Goal: Task Accomplishment & Management: Use online tool/utility

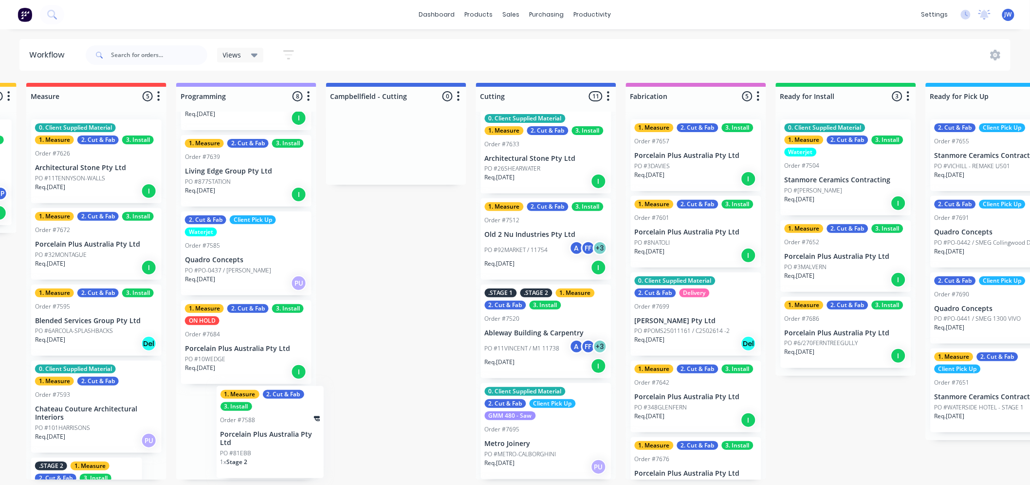
scroll to position [2, 442]
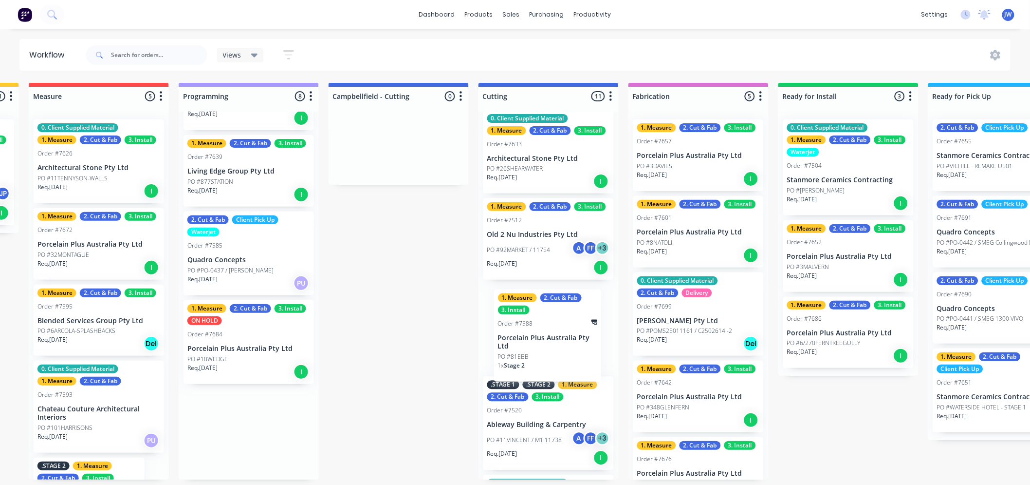
drag, startPoint x: 212, startPoint y: 443, endPoint x: 533, endPoint y: 348, distance: 334.3
click at [533, 348] on div "Submitted 14 Status colour #273444 hex #273444 Save Cancel Summaries Total orde…" at bounding box center [575, 281] width 2048 height 396
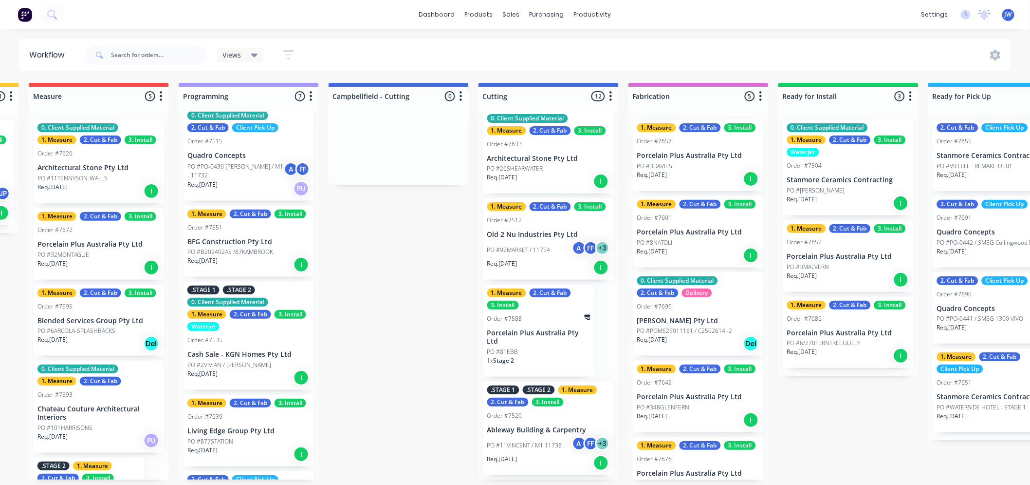
scroll to position [0, 0]
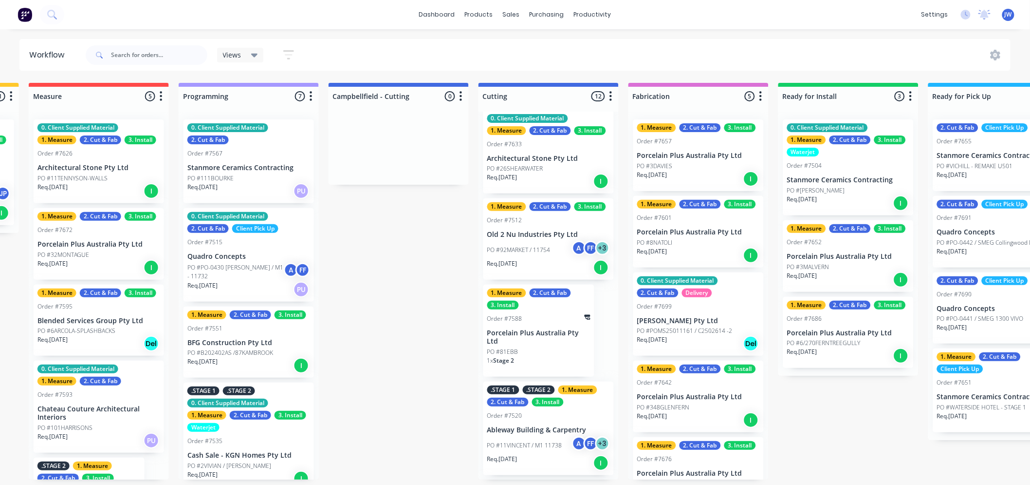
click at [385, 338] on div "Submitted 14 Status colour #273444 hex #273444 Save Cancel Summaries Total orde…" at bounding box center [575, 281] width 2048 height 396
click at [536, 45] on div "Sales Orders" at bounding box center [548, 46] width 40 height 9
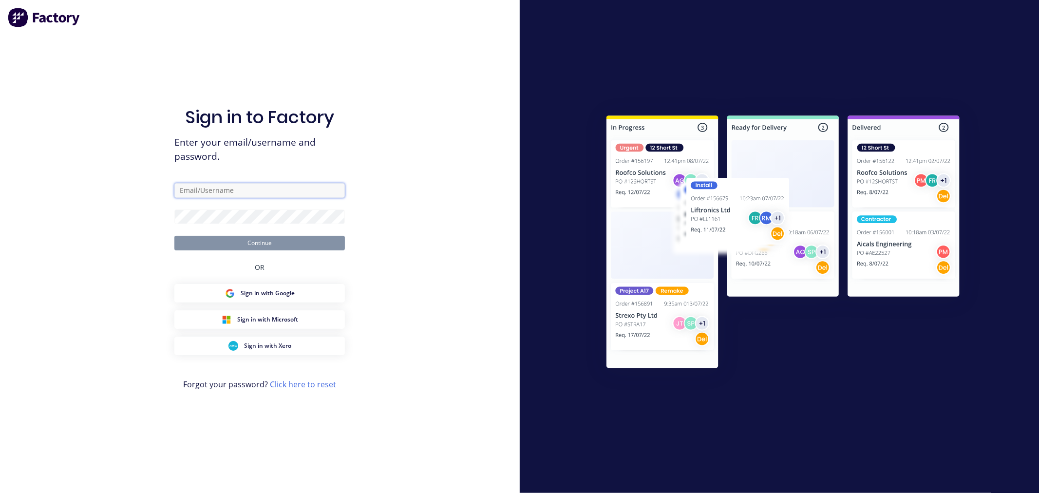
type input "[EMAIL_ADDRESS][DOMAIN_NAME]"
click at [293, 244] on button "Continue" at bounding box center [259, 243] width 170 height 15
